Goal: Transaction & Acquisition: Book appointment/travel/reservation

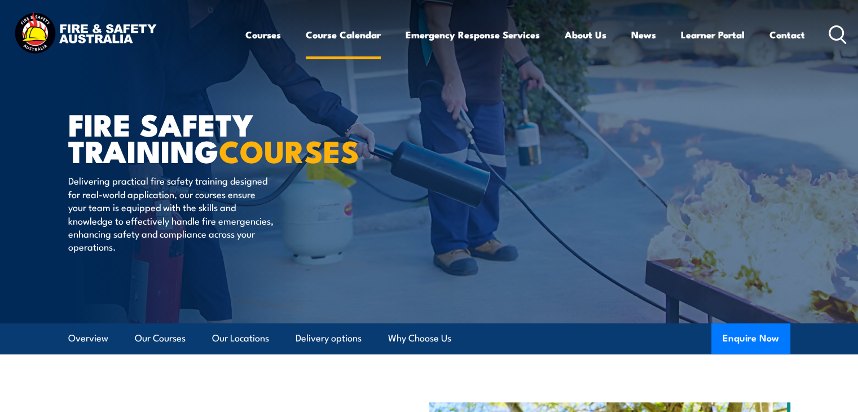
click at [334, 36] on link "Course Calendar" at bounding box center [343, 35] width 75 height 30
click at [338, 37] on link "Course Calendar" at bounding box center [343, 35] width 75 height 30
click at [351, 39] on link "Course Calendar" at bounding box center [343, 35] width 75 height 30
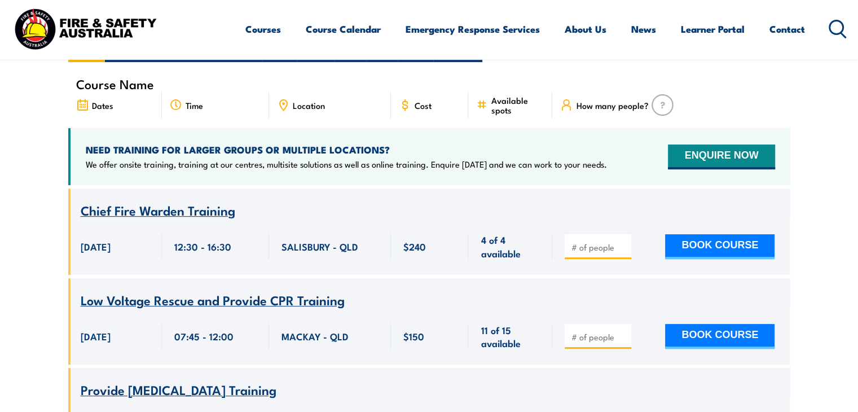
scroll to position [395, 0]
click at [591, 241] on input "number" at bounding box center [599, 246] width 56 height 11
click at [619, 241] on input "1" at bounding box center [599, 246] width 56 height 11
click at [622, 241] on input "2" at bounding box center [599, 246] width 56 height 11
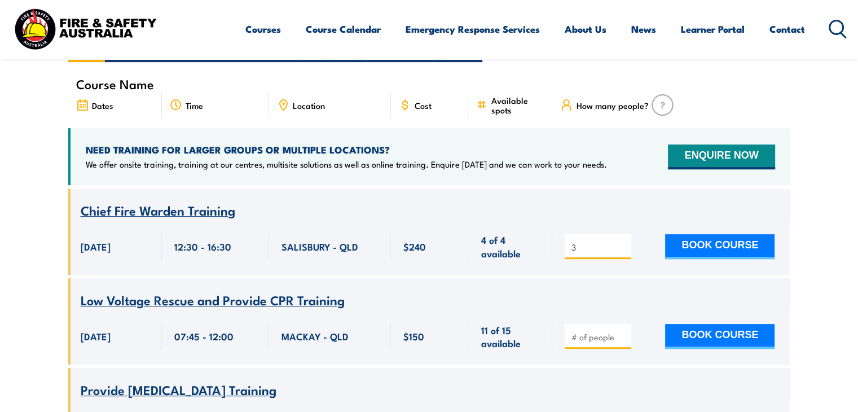
type input "3"
click at [622, 241] on input "3" at bounding box center [599, 246] width 56 height 11
click at [700, 234] on button "BOOK COURSE" at bounding box center [719, 246] width 109 height 25
